Goal: Task Accomplishment & Management: Use online tool/utility

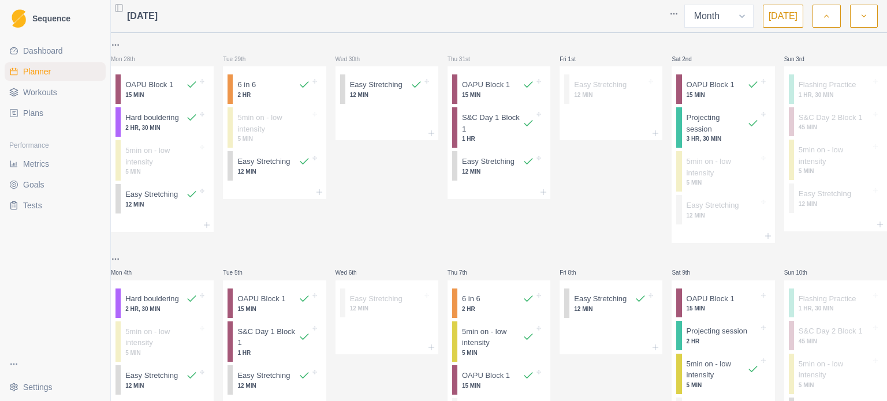
select select "month"
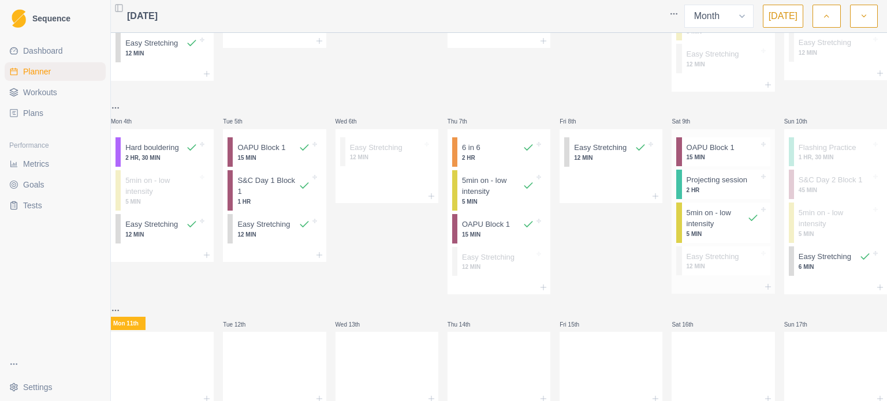
click at [692, 158] on p "15 MIN" at bounding box center [723, 157] width 72 height 9
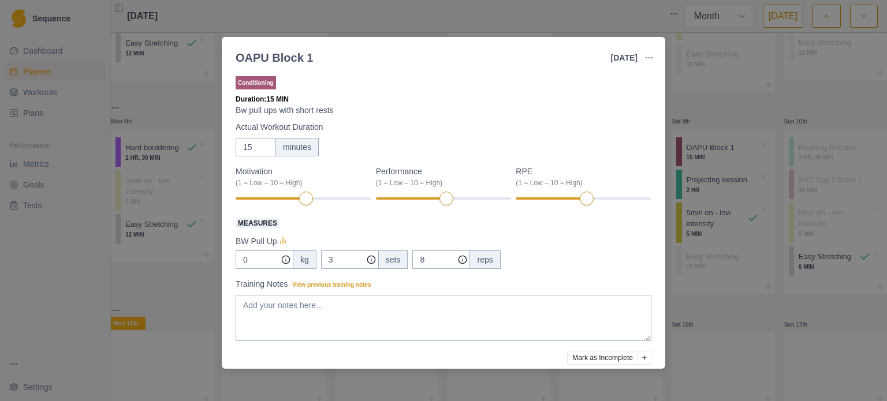
click at [587, 356] on button "Mark as Incomplete" at bounding box center [602, 358] width 71 height 14
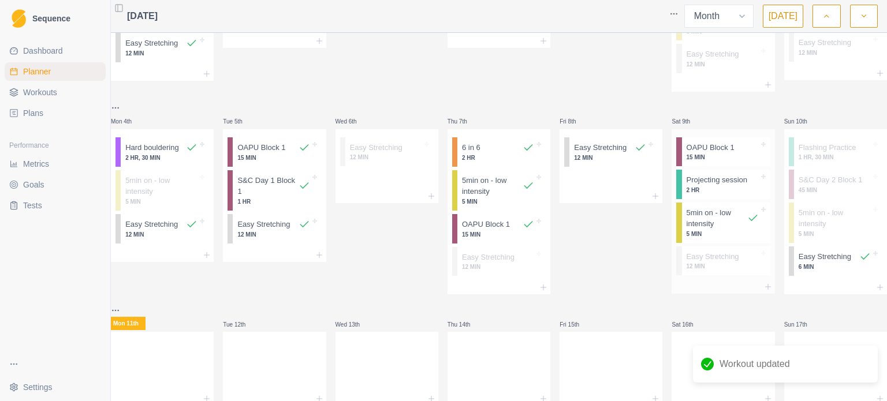
click at [704, 194] on p "2 HR" at bounding box center [723, 190] width 72 height 9
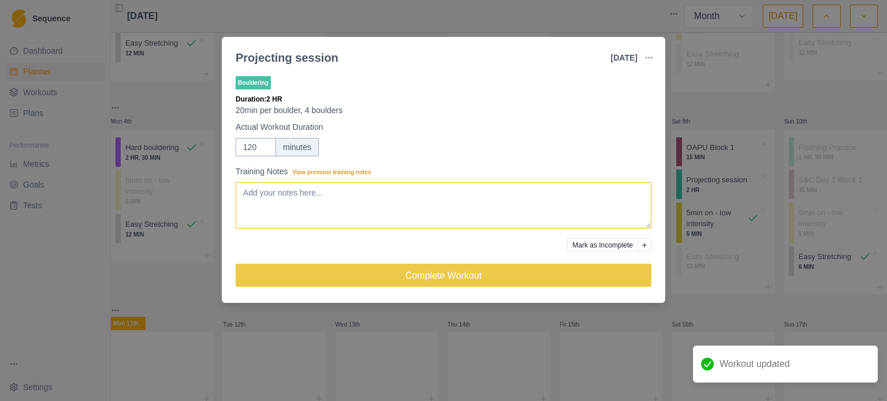
click at [302, 193] on textarea "Training Notes View previous training notes" at bounding box center [444, 206] width 416 height 46
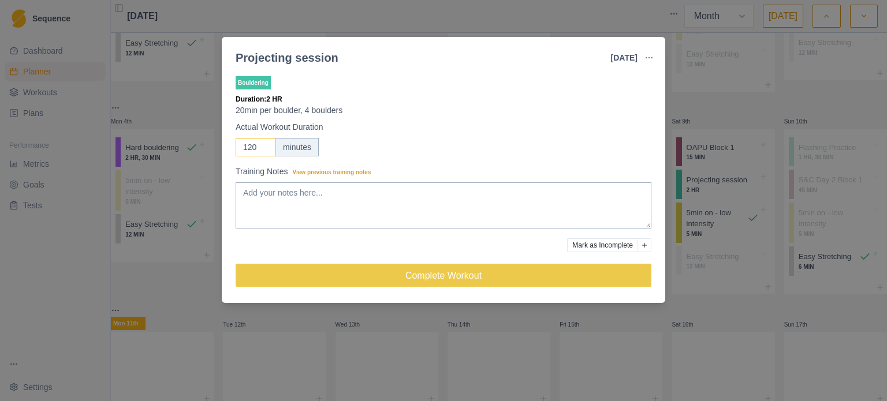
click at [250, 146] on input "120" at bounding box center [256, 147] width 40 height 18
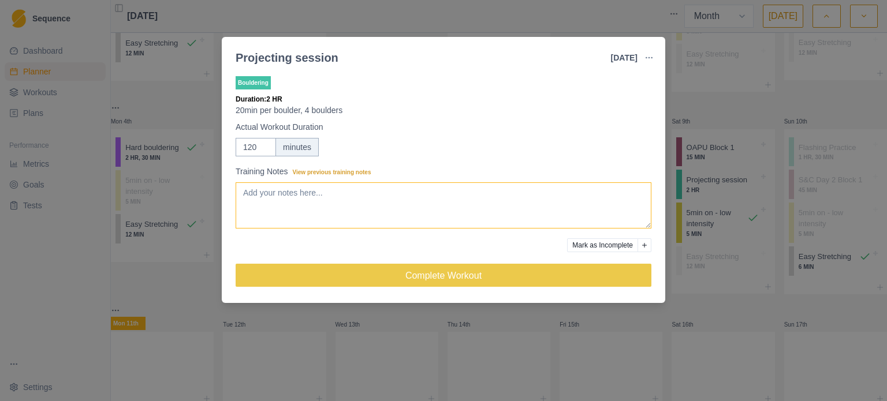
click at [341, 189] on textarea "Training Notes View previous training notes" at bounding box center [444, 206] width 416 height 46
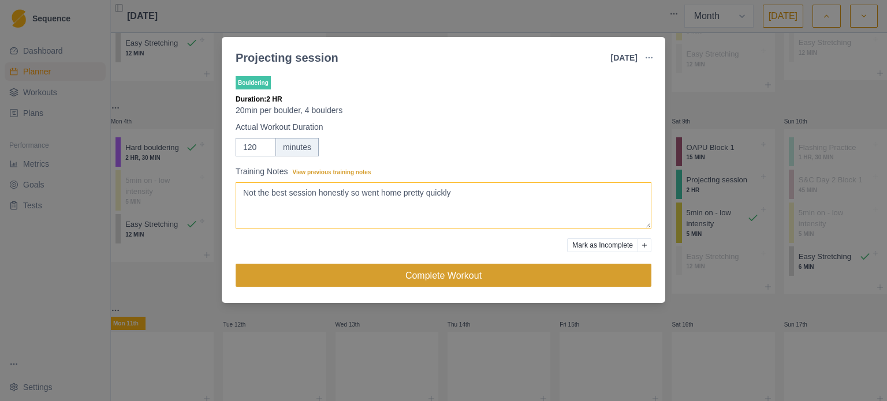
type textarea "Not the best session honestly so went home pretty quickly"
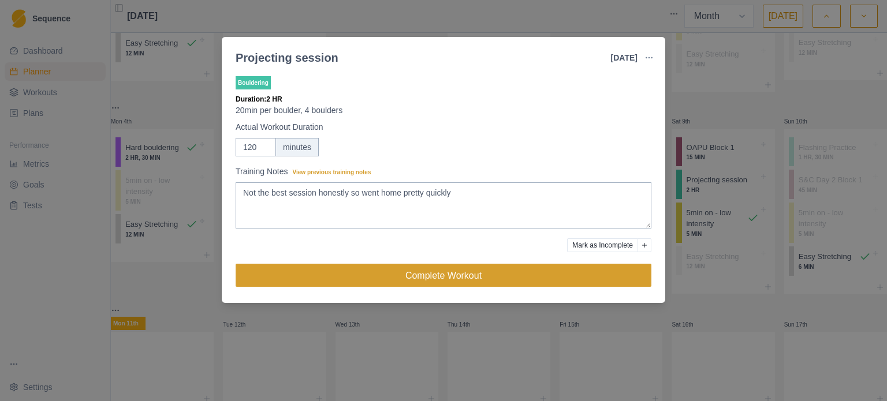
click at [467, 267] on button "Complete Workout" at bounding box center [444, 275] width 416 height 23
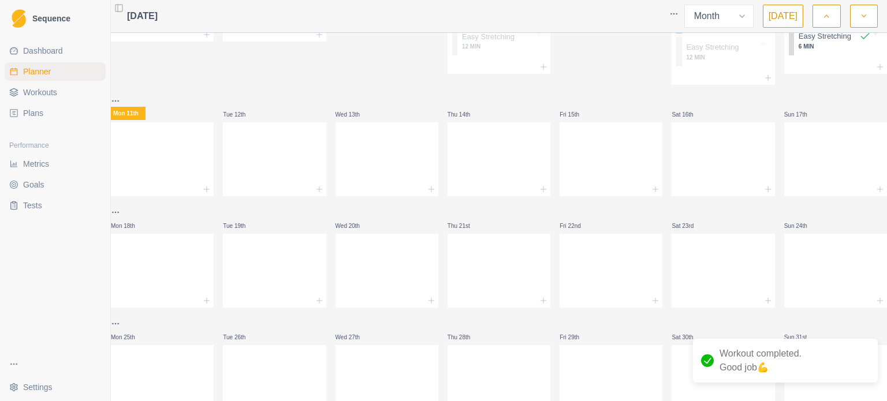
scroll to position [373, 0]
click at [511, 272] on div at bounding box center [499, 267] width 103 height 51
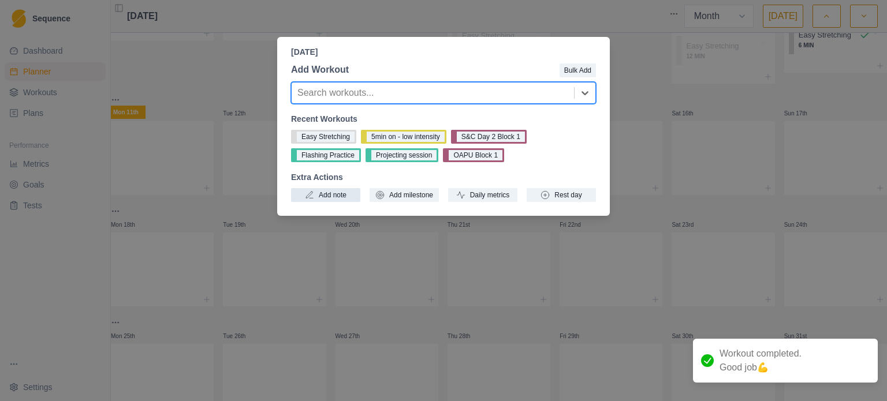
click at [336, 197] on button "Add note" at bounding box center [325, 195] width 69 height 14
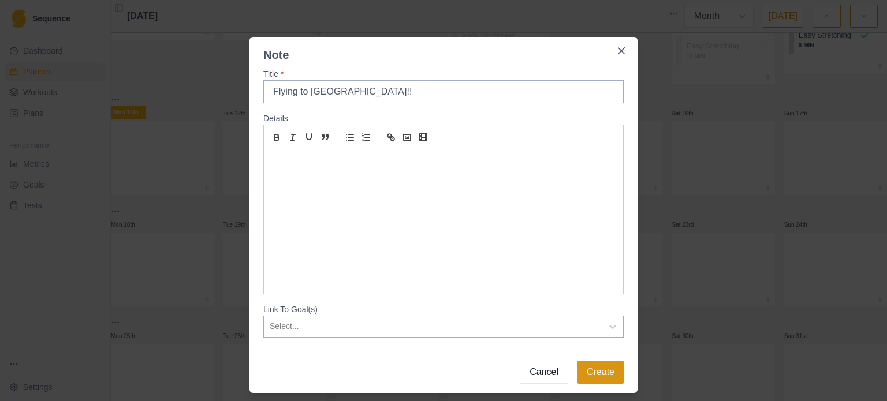
type input "Flying to [GEOGRAPHIC_DATA]!!"
click at [596, 367] on button "Create" at bounding box center [601, 372] width 46 height 23
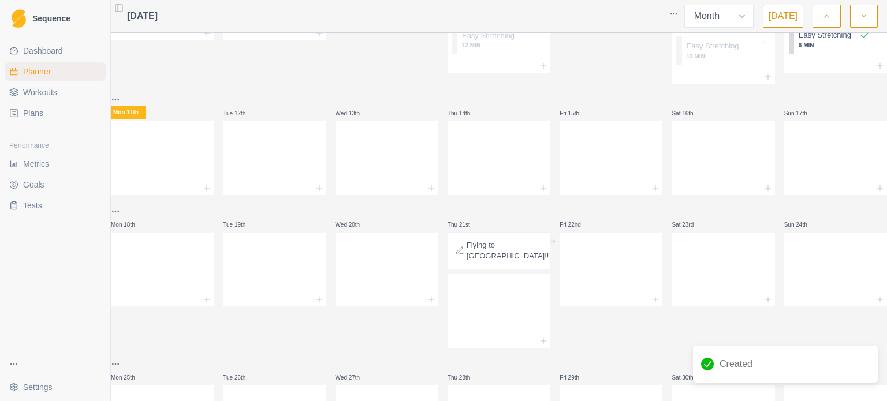
scroll to position [459, 0]
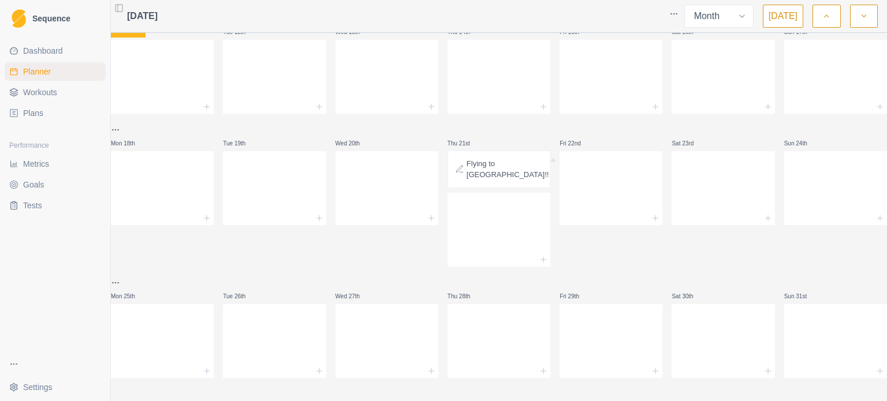
click at [862, 6] on button "button" at bounding box center [864, 16] width 28 height 23
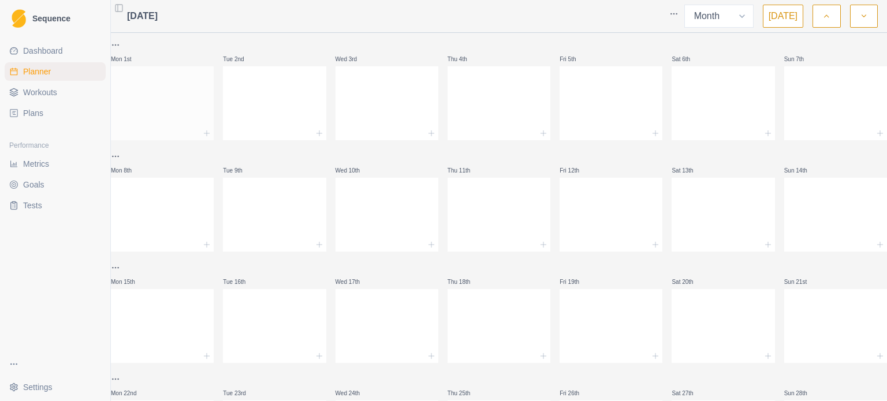
click at [189, 87] on div at bounding box center [162, 101] width 103 height 51
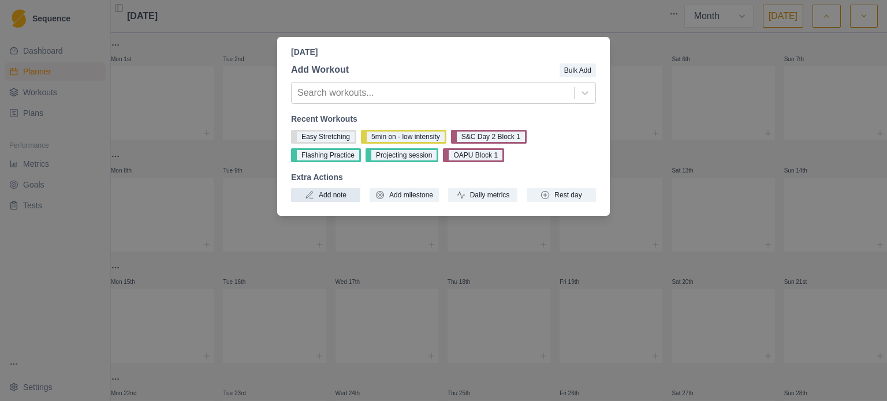
click at [336, 192] on button "Add note" at bounding box center [325, 195] width 69 height 14
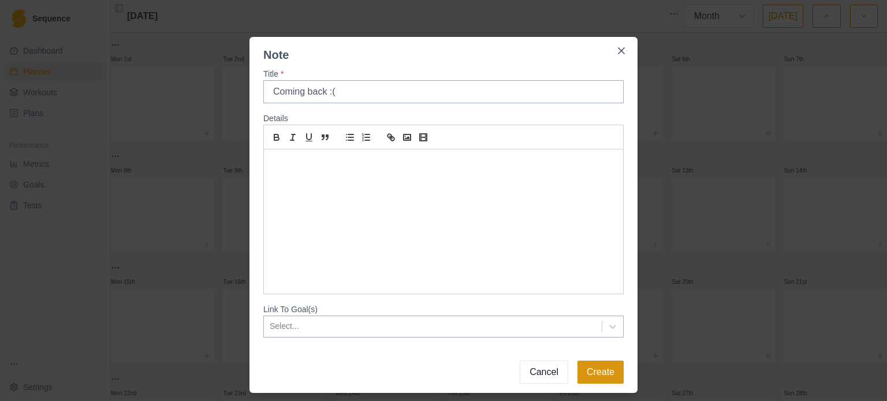
type input "Coming back :("
click at [589, 374] on button "Create" at bounding box center [601, 372] width 46 height 23
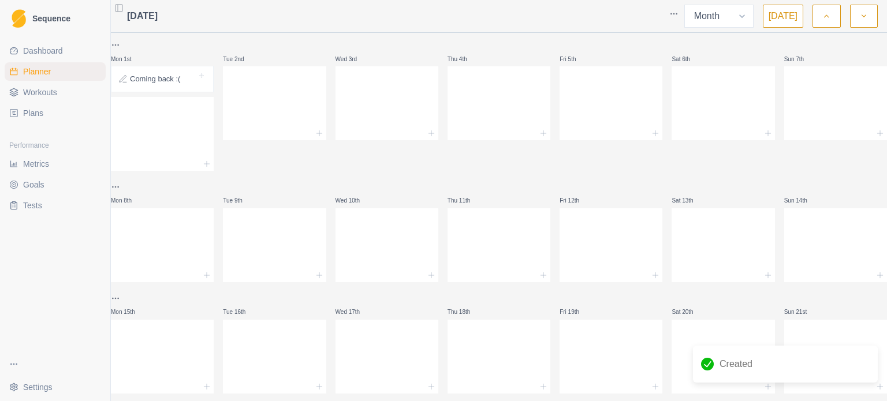
click at [823, 24] on button "button" at bounding box center [827, 16] width 28 height 23
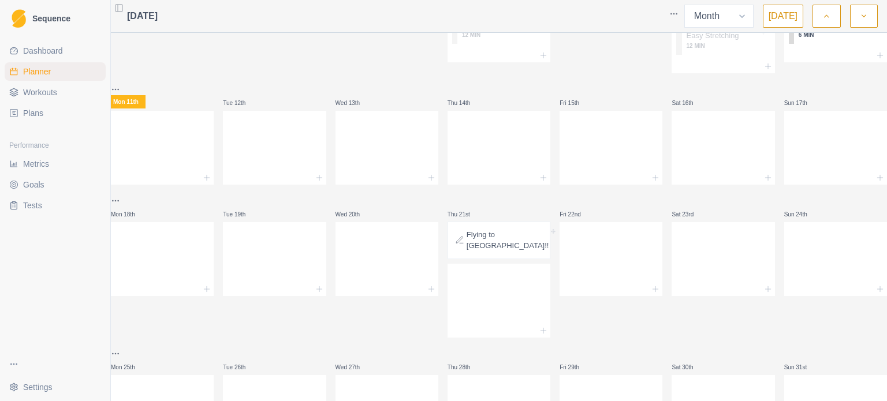
scroll to position [459, 0]
